Goal: Navigation & Orientation: Go to known website

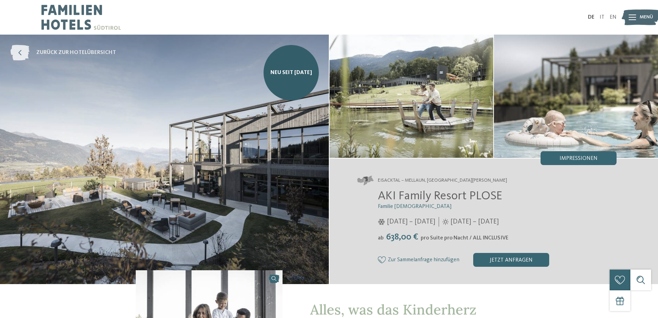
click at [18, 54] on icon at bounding box center [19, 53] width 19 height 16
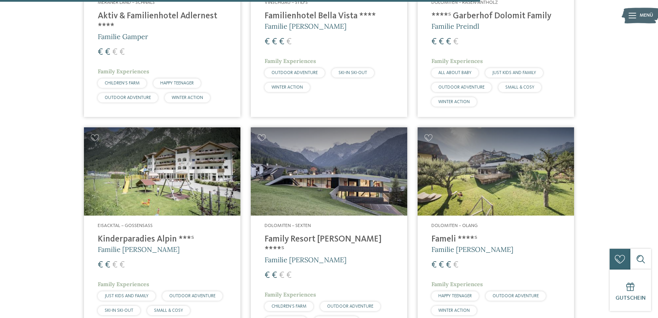
scroll to position [1728, 0]
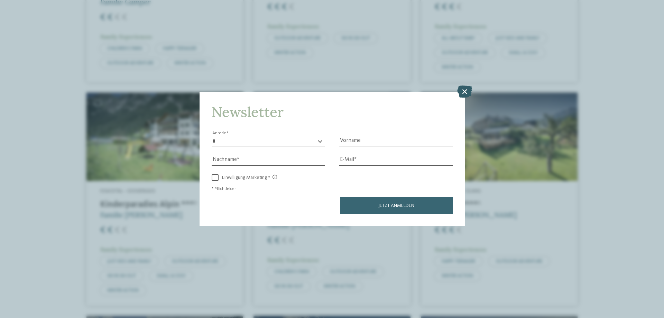
click at [463, 93] on icon at bounding box center [464, 91] width 15 height 12
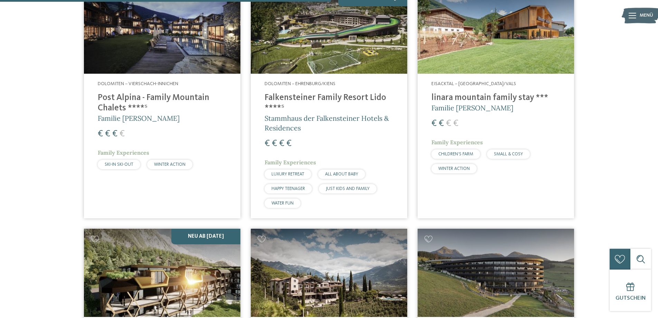
scroll to position [1210, 0]
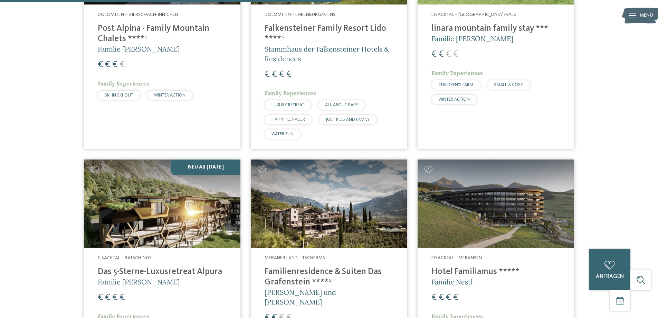
click at [151, 273] on h4 "Das 5-Sterne-Luxusretreat Alpura" at bounding box center [162, 271] width 129 height 10
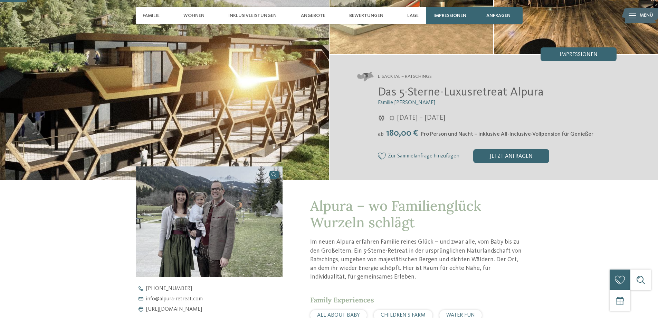
scroll to position [276, 0]
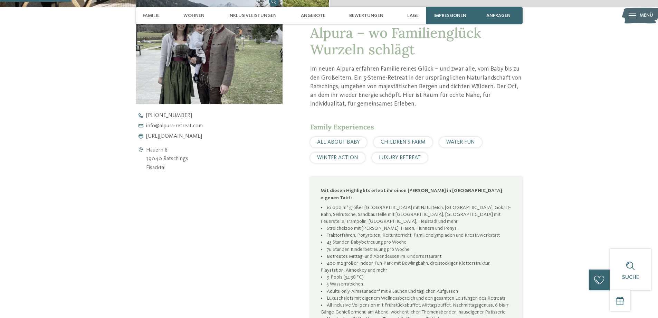
click at [146, 150] on address "Hauern 8 39040 Ratschings Eisacktal" at bounding box center [167, 159] width 42 height 27
drag, startPoint x: 147, startPoint y: 151, endPoint x: 178, endPoint y: 147, distance: 32.1
click at [137, 149] on div "Hauern 8 39040 Ratschings Eisacktal" at bounding box center [209, 159] width 147 height 27
drag, startPoint x: 185, startPoint y: 167, endPoint x: 188, endPoint y: 159, distance: 9.2
click at [186, 167] on address "Hauern 8 39040 Ratschings Eisacktal" at bounding box center [167, 159] width 42 height 27
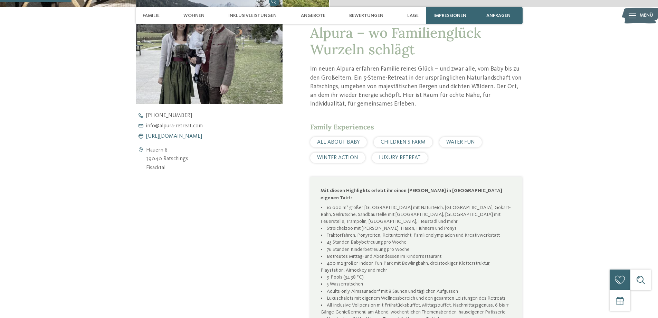
click at [196, 137] on span "https://www.alpura-retreat.com/" at bounding box center [174, 136] width 56 height 6
